Goal: Task Accomplishment & Management: Complete application form

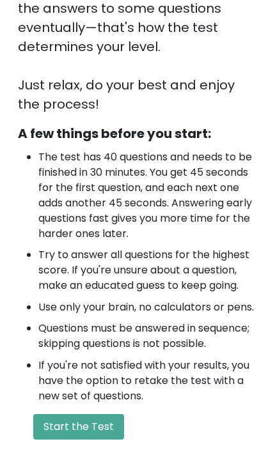
scroll to position [475, 0]
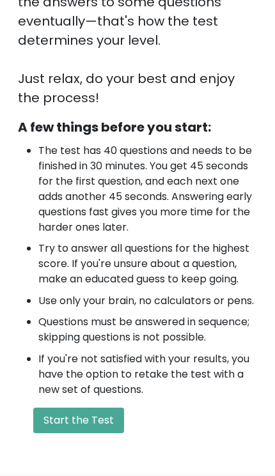
click at [81, 421] on button "Start the Test" at bounding box center [78, 421] width 91 height 26
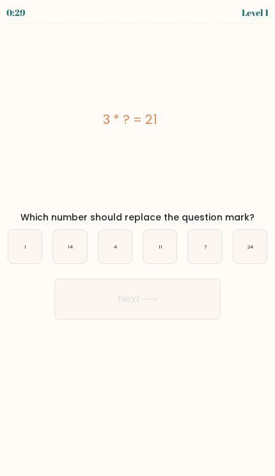
click at [120, 253] on icon "4" at bounding box center [114, 246] width 33 height 33
click at [137, 245] on input "c. 4" at bounding box center [137, 241] width 1 height 6
radio input "true"
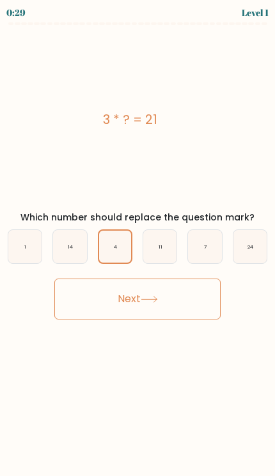
click at [158, 302] on icon at bounding box center [149, 299] width 17 height 7
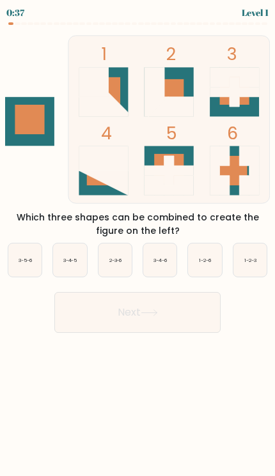
click at [27, 272] on icon "3-5-6" at bounding box center [24, 260] width 33 height 33
click at [137, 245] on input "a. 3-5-6" at bounding box center [137, 241] width 1 height 6
radio input "true"
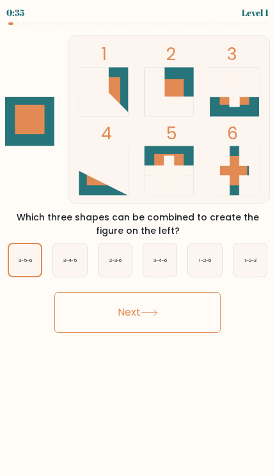
click at [97, 326] on button "Next" at bounding box center [137, 312] width 166 height 41
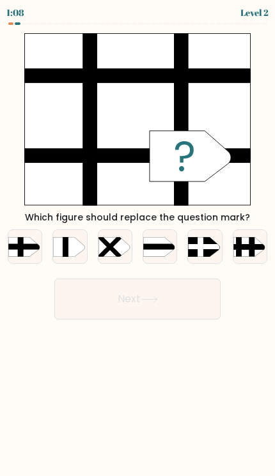
click at [11, 251] on rect at bounding box center [3, 232] width 87 height 66
click at [137, 245] on input "a." at bounding box center [137, 241] width 1 height 6
radio input "true"
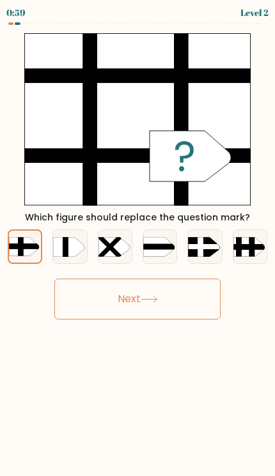
click at [87, 298] on button "Next" at bounding box center [137, 299] width 166 height 41
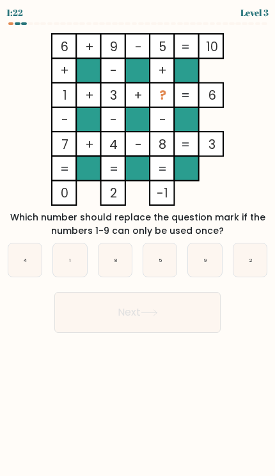
click at [256, 261] on icon "2" at bounding box center [249, 260] width 33 height 33
click at [138, 245] on input "f. 2" at bounding box center [137, 241] width 1 height 6
radio input "true"
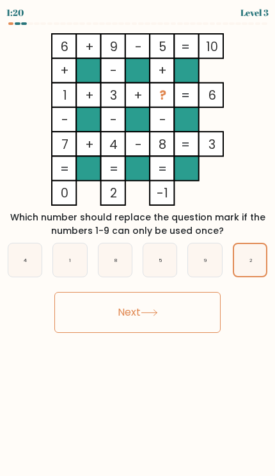
click at [94, 309] on button "Next" at bounding box center [137, 312] width 166 height 41
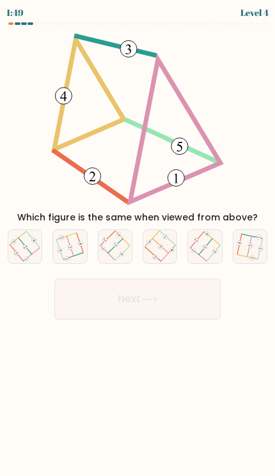
click at [117, 253] on icon at bounding box center [115, 246] width 26 height 27
click at [137, 245] on input "c." at bounding box center [137, 241] width 1 height 6
radio input "true"
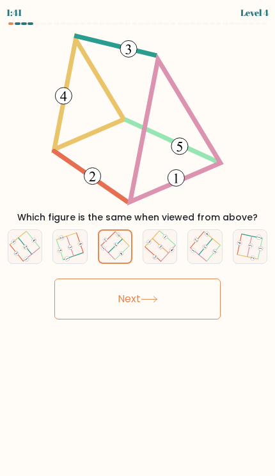
click at [214, 248] on icon at bounding box center [205, 246] width 27 height 27
click at [138, 245] on input "e." at bounding box center [137, 241] width 1 height 6
radio input "true"
click at [183, 297] on button "Next" at bounding box center [137, 299] width 166 height 41
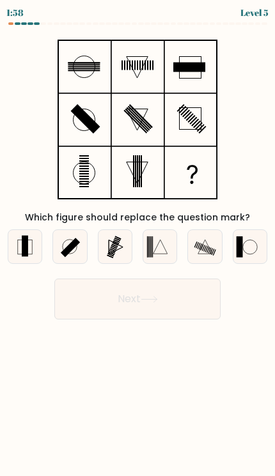
click at [24, 233] on icon at bounding box center [24, 246] width 33 height 33
click at [137, 238] on input "a." at bounding box center [137, 241] width 1 height 6
radio input "true"
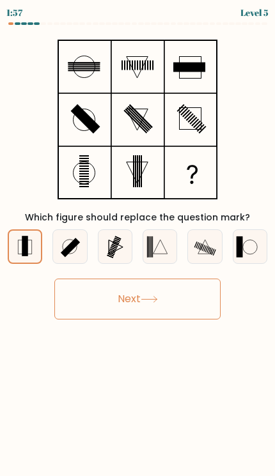
click at [97, 302] on button "Next" at bounding box center [137, 299] width 166 height 41
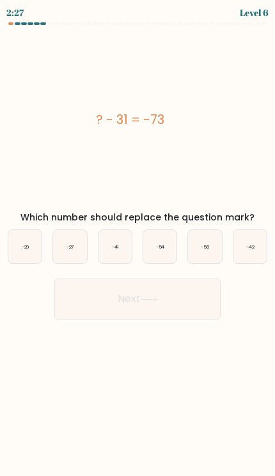
click at [250, 242] on icon "-42" at bounding box center [249, 246] width 33 height 33
click at [138, 242] on input "f. -42" at bounding box center [137, 241] width 1 height 6
radio input "true"
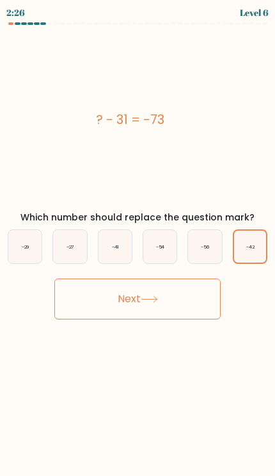
click at [91, 300] on button "Next" at bounding box center [137, 299] width 166 height 41
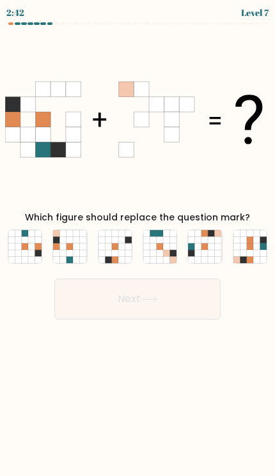
click at [254, 246] on icon at bounding box center [256, 247] width 6 height 6
click at [138, 245] on input "f." at bounding box center [137, 241] width 1 height 6
radio input "true"
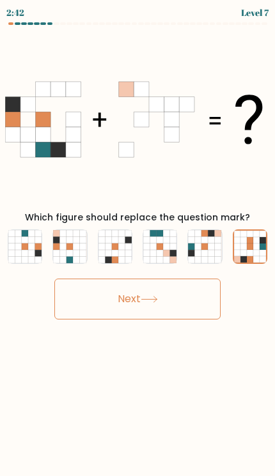
click at [102, 293] on button "Next" at bounding box center [137, 299] width 166 height 41
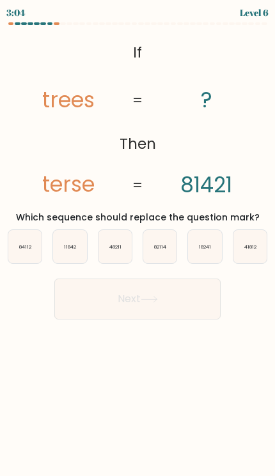
click at [25, 240] on icon "84112" at bounding box center [24, 246] width 33 height 33
click at [137, 240] on input "a. 84112" at bounding box center [137, 241] width 1 height 6
radio input "true"
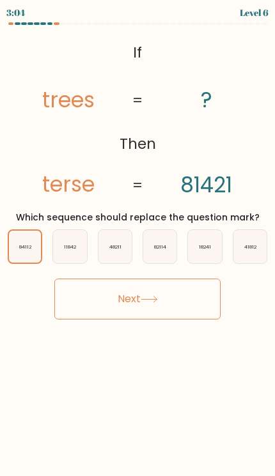
click at [94, 299] on button "Next" at bounding box center [137, 299] width 166 height 41
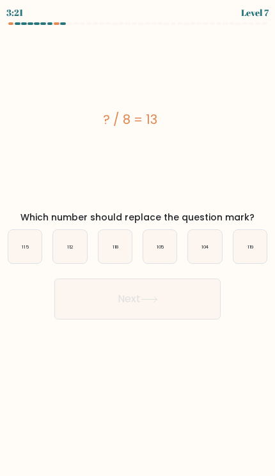
click at [203, 233] on icon "104" at bounding box center [204, 246] width 33 height 33
click at [138, 238] on input "e. 104" at bounding box center [137, 241] width 1 height 6
radio input "true"
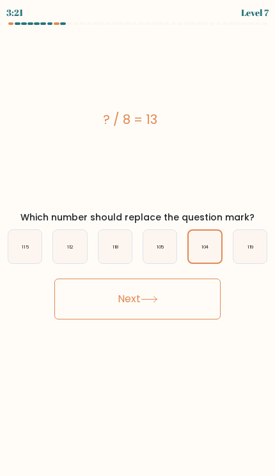
click at [98, 297] on button "Next" at bounding box center [137, 299] width 166 height 41
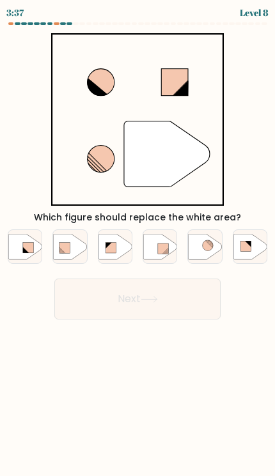
click at [69, 252] on rect at bounding box center [64, 247] width 10 height 10
click at [137, 245] on input "b." at bounding box center [137, 241] width 1 height 6
radio input "true"
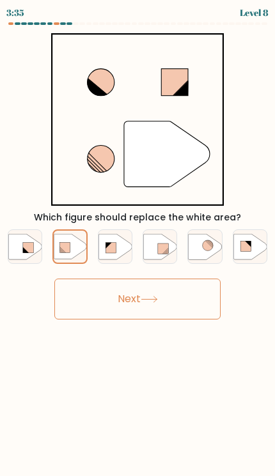
click at [150, 258] on icon at bounding box center [159, 247] width 33 height 26
click at [138, 245] on input "d." at bounding box center [137, 241] width 1 height 6
radio input "true"
click at [143, 301] on button "Next" at bounding box center [137, 299] width 166 height 41
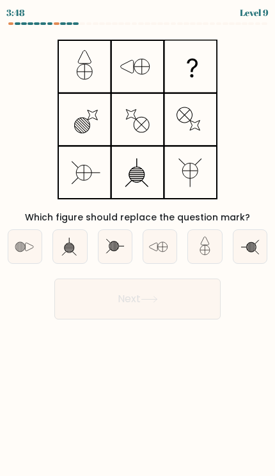
click at [20, 240] on icon at bounding box center [24, 246] width 33 height 33
click at [137, 240] on input "a." at bounding box center [137, 241] width 1 height 6
radio input "true"
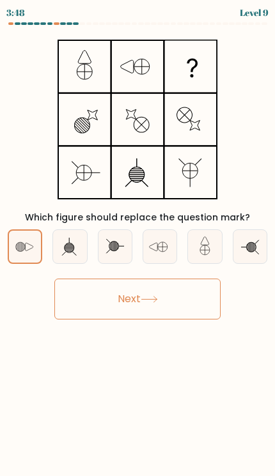
click at [87, 300] on button "Next" at bounding box center [137, 299] width 166 height 41
